Goal: Book appointment/travel/reservation

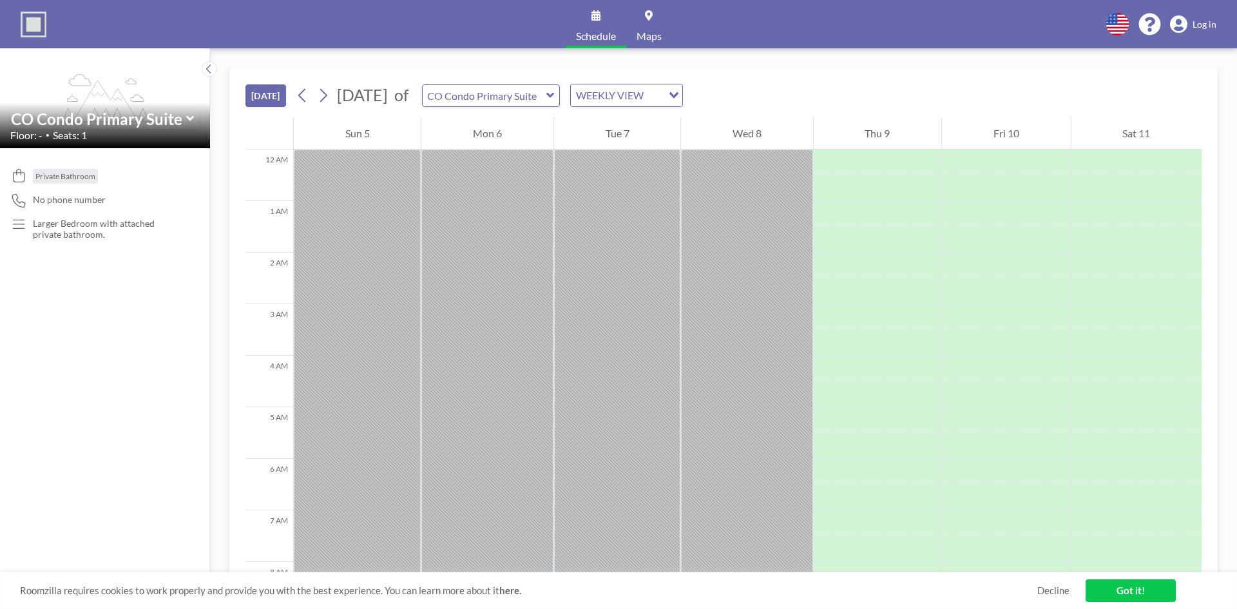
click at [191, 118] on icon at bounding box center [190, 118] width 8 height 5
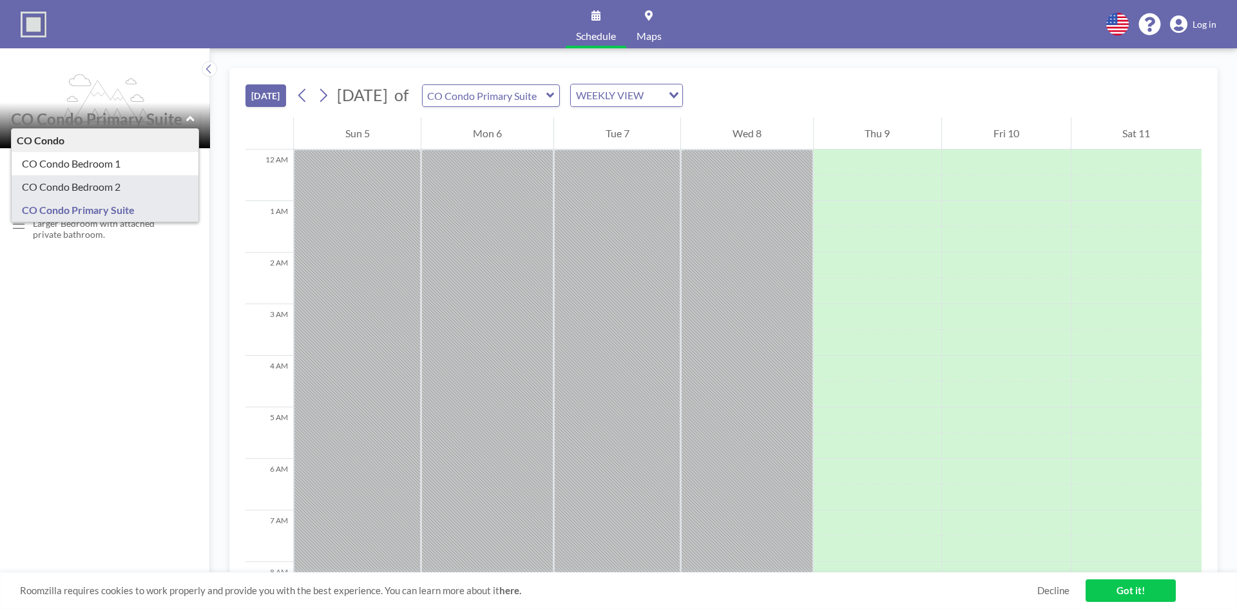
type input "CO Condo Bedroom 2"
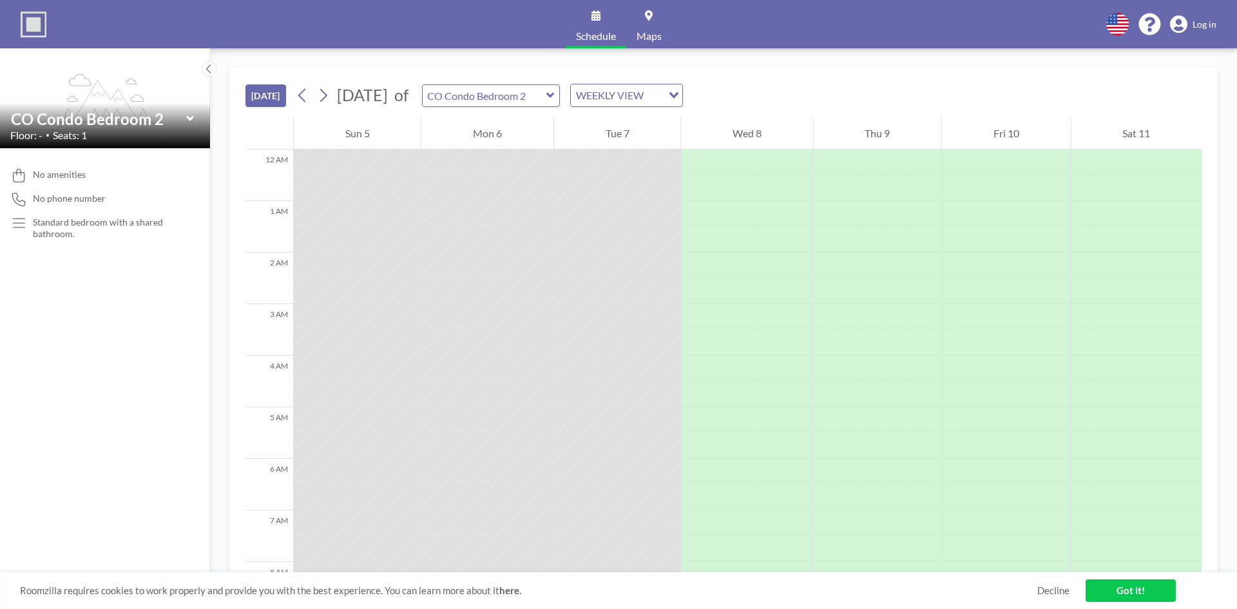
click at [193, 114] on icon at bounding box center [190, 118] width 8 height 13
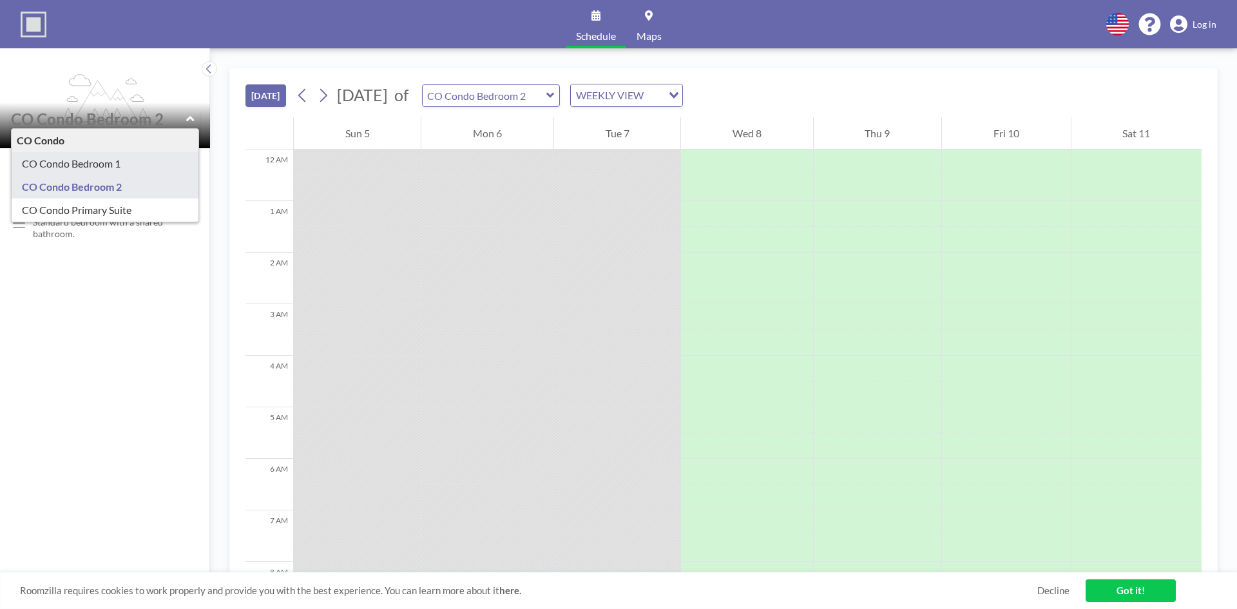
type input "CO Condo Bedroom 1"
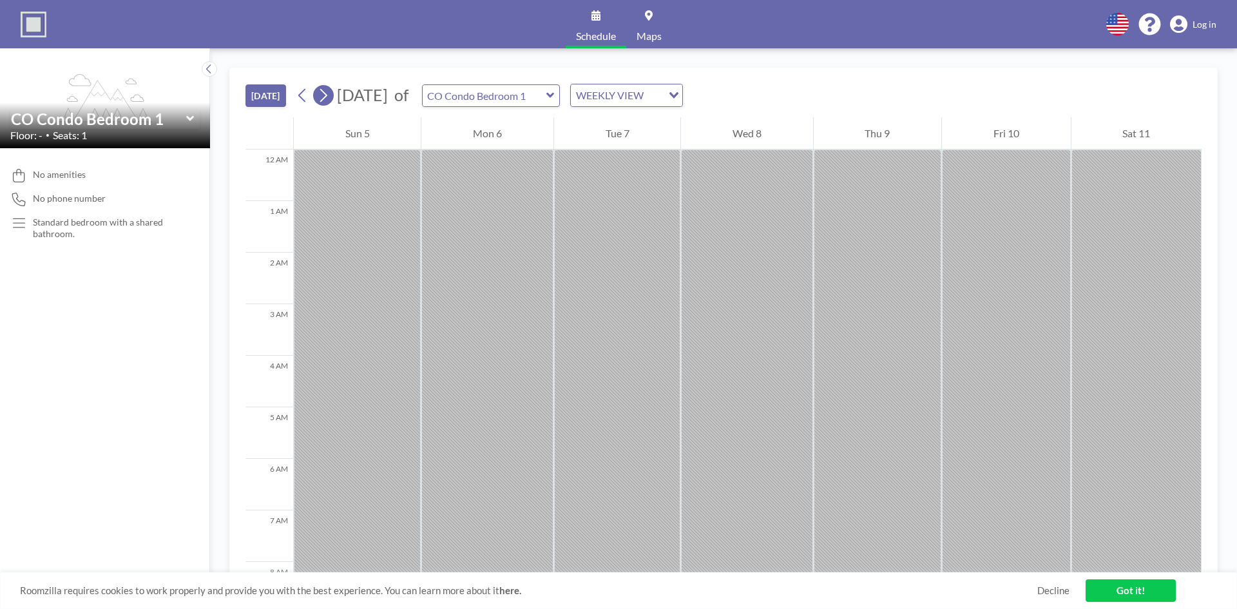
click at [323, 99] on icon at bounding box center [323, 95] width 12 height 19
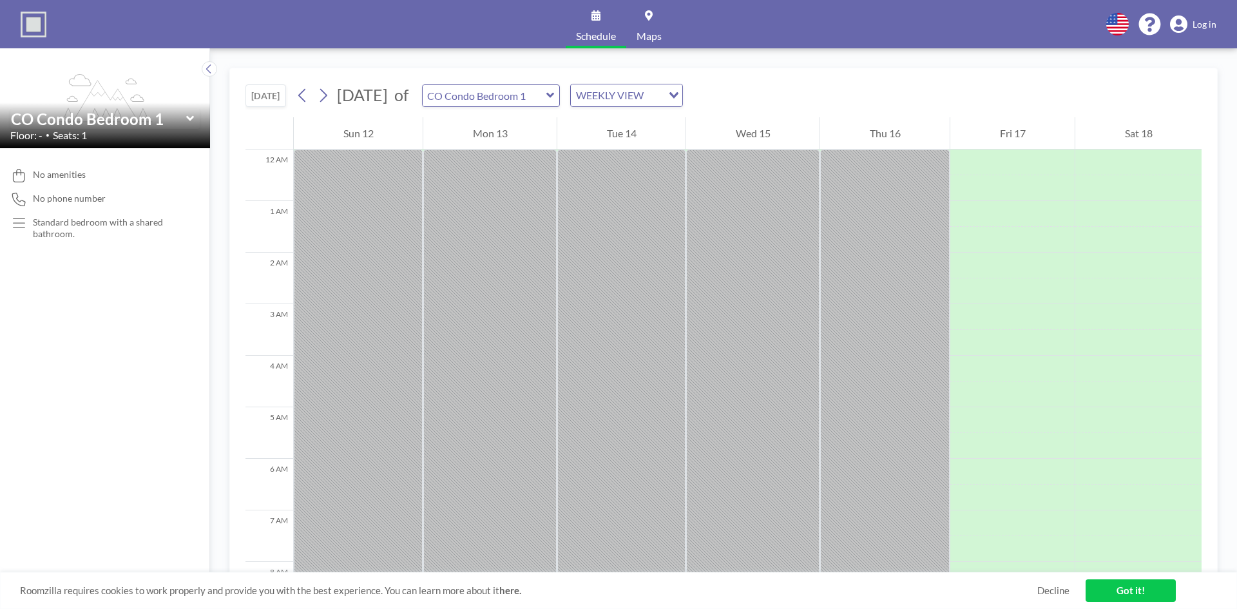
click at [191, 120] on icon at bounding box center [190, 118] width 8 height 5
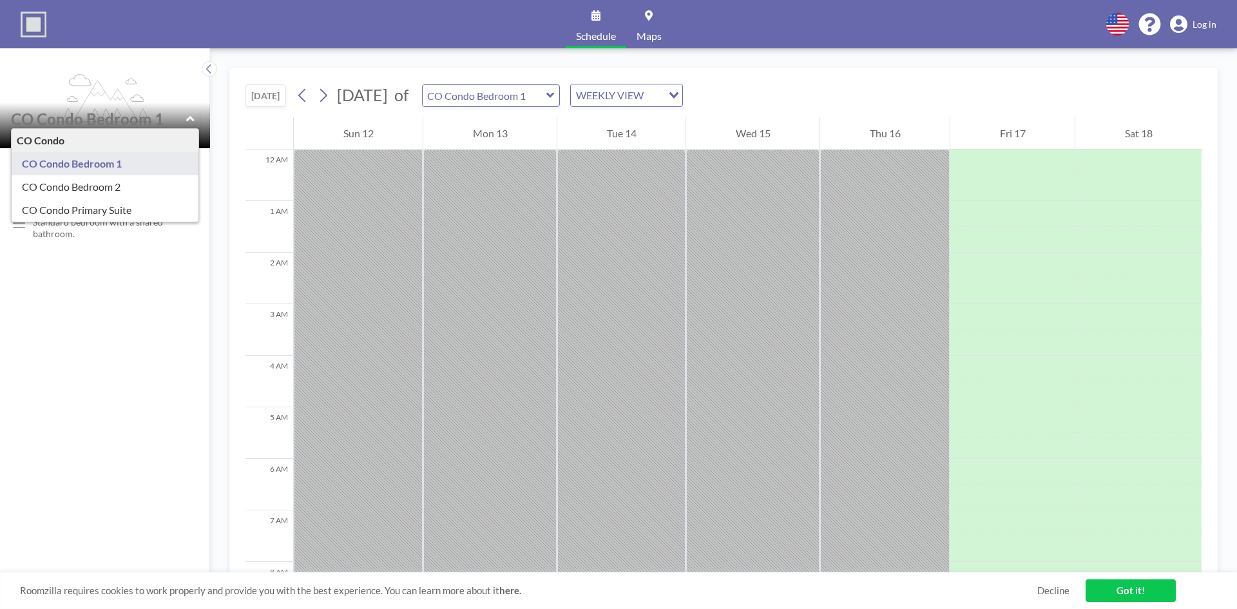
type input "CO Condo Bedroom 2"
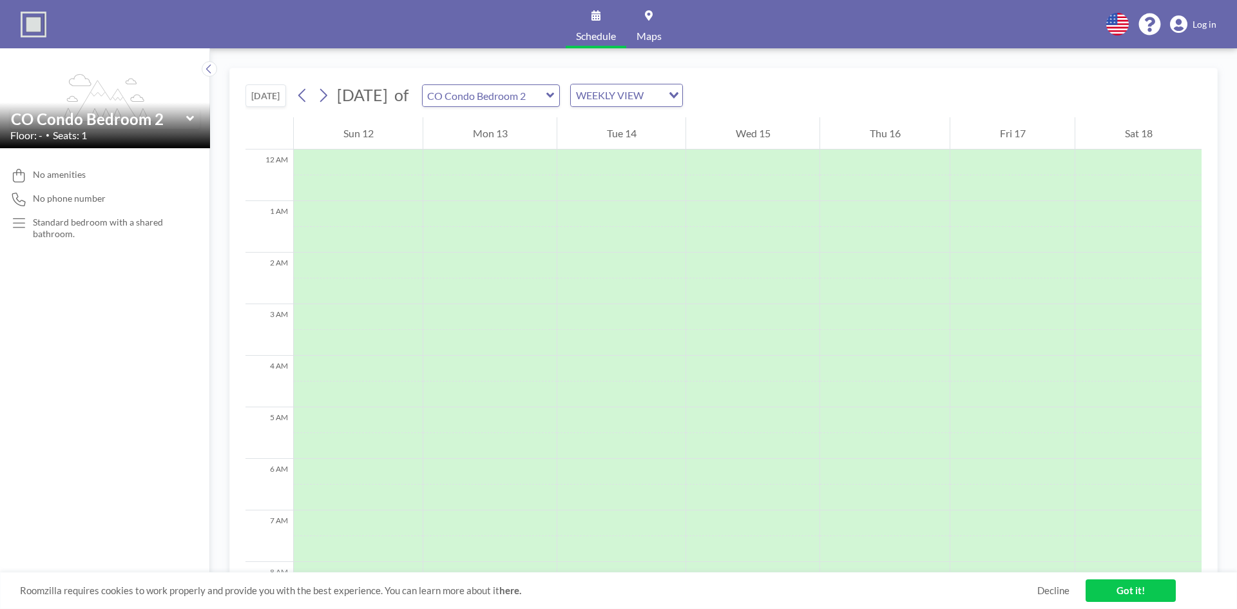
click at [190, 117] on icon at bounding box center [190, 118] width 8 height 13
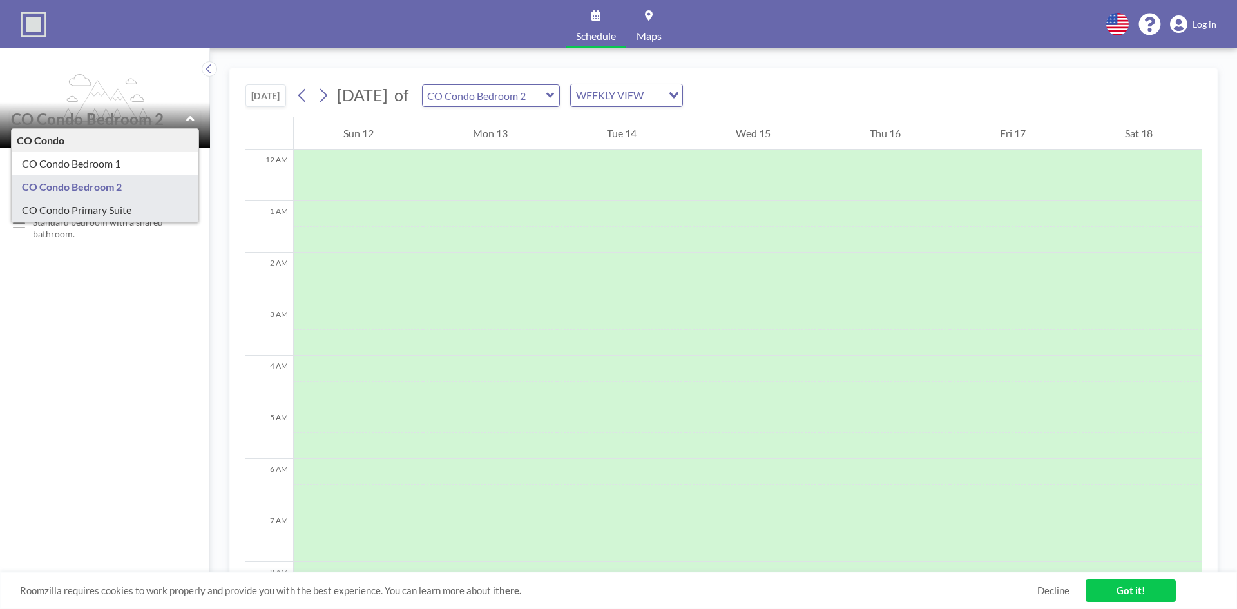
type input "CO Condo Primary Suite"
